Goal: Transaction & Acquisition: Purchase product/service

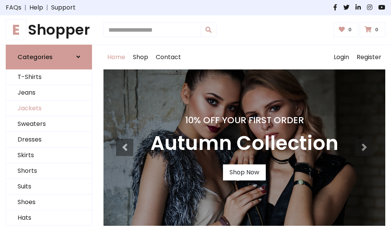
click at [49, 108] on link "Jackets" at bounding box center [48, 109] width 85 height 16
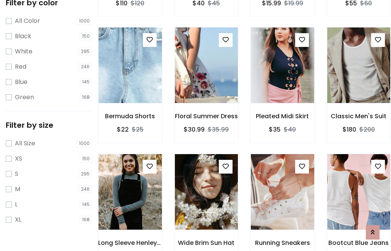
scroll to position [71, 0]
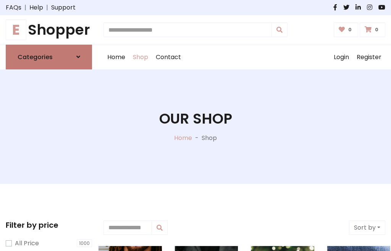
click at [49, 57] on h6 "Categories" at bounding box center [35, 56] width 35 height 7
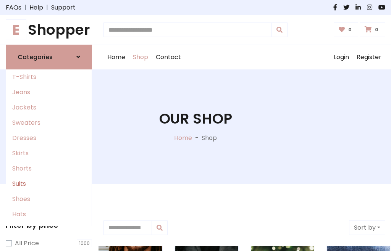
click at [49, 184] on link "Suits" at bounding box center [48, 183] width 85 height 15
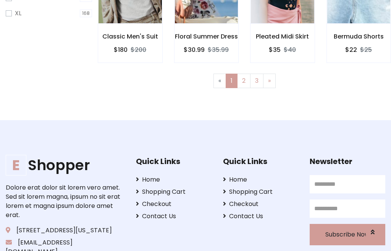
scroll to position [39, 0]
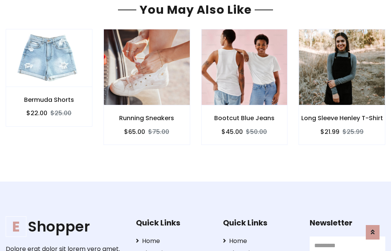
scroll to position [629, 0]
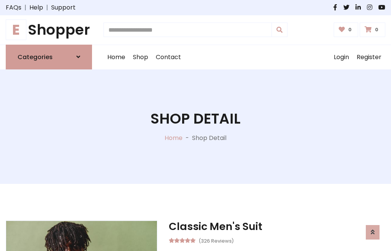
scroll to position [712, 0]
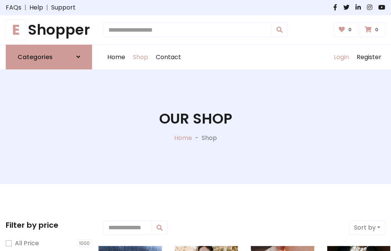
click at [341, 57] on link "Login" at bounding box center [341, 57] width 23 height 24
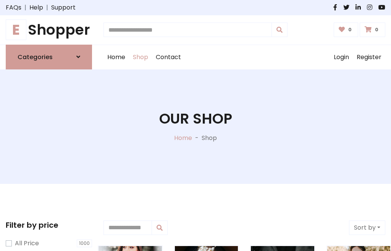
scroll to position [39, 0]
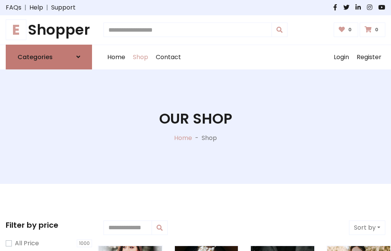
click at [78, 57] on icon at bounding box center [78, 57] width 4 height 6
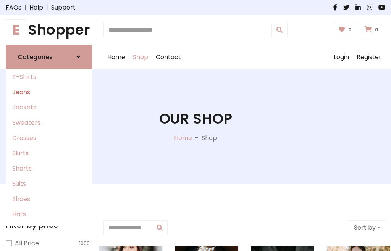
click at [49, 92] on link "Jeans" at bounding box center [48, 92] width 85 height 15
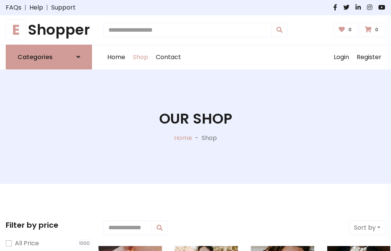
scroll to position [39, 0]
